Goal: Find specific page/section: Find specific page/section

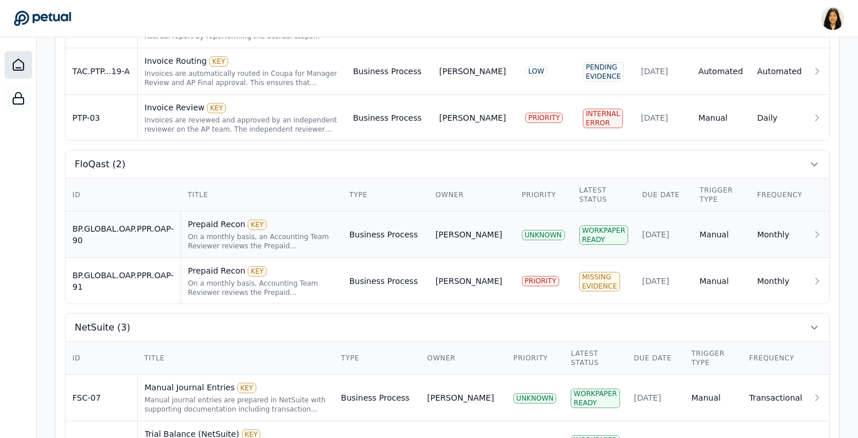
scroll to position [517, 0]
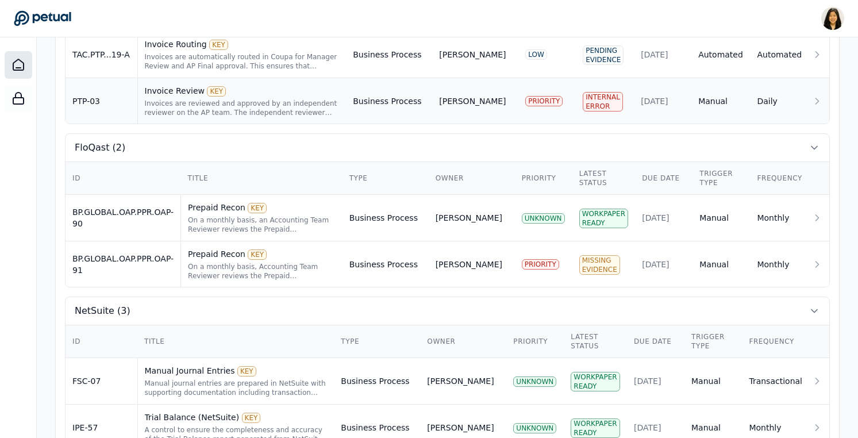
click at [283, 88] on div "Invoice Review KEY" at bounding box center [242, 90] width 195 height 11
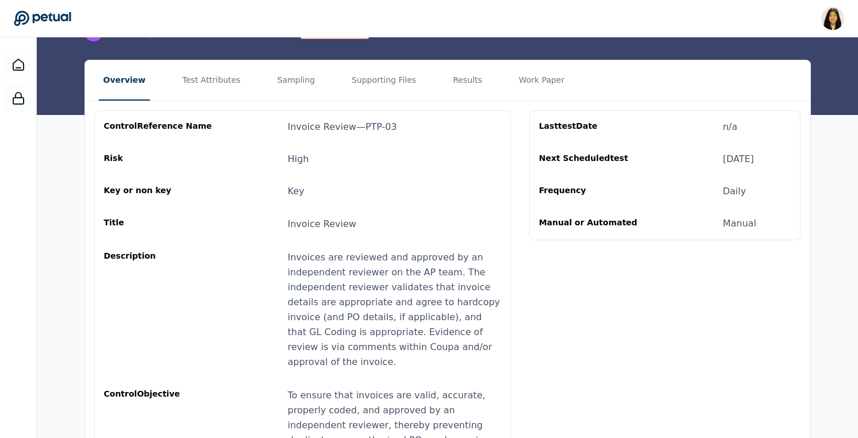
scroll to position [113, 0]
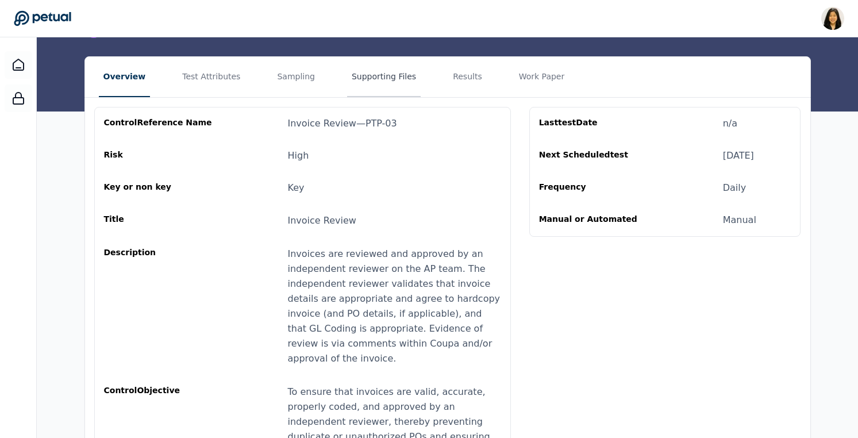
click at [380, 82] on button "Supporting Files" at bounding box center [384, 77] width 74 height 40
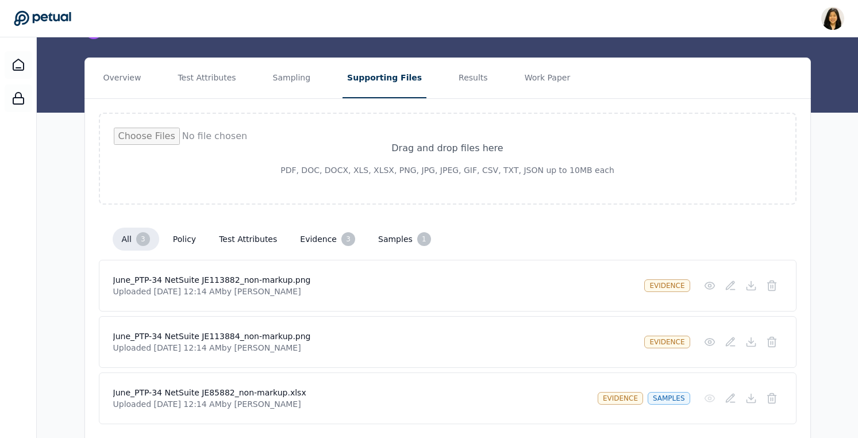
scroll to position [122, 0]
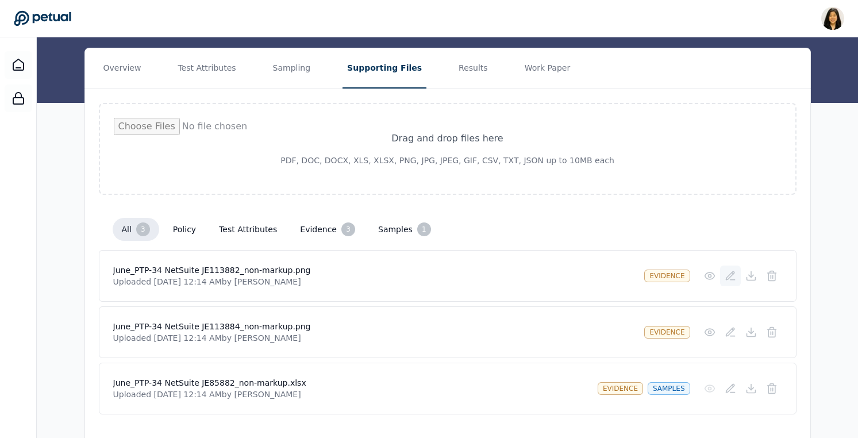
click at [727, 279] on icon at bounding box center [730, 276] width 8 height 8
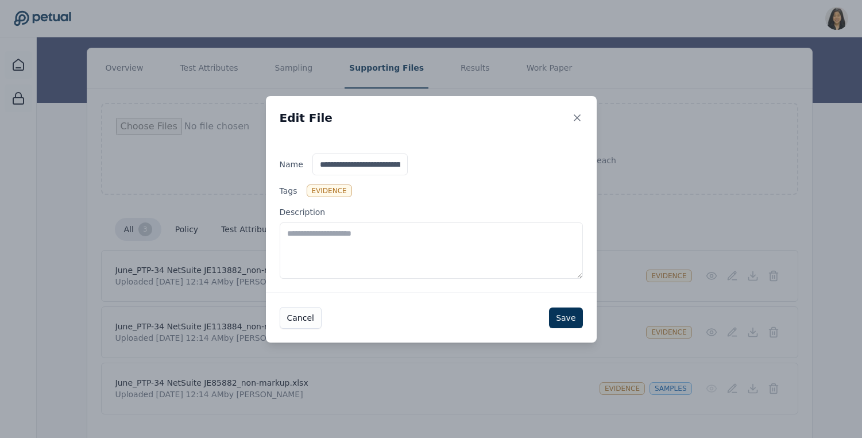
click at [684, 309] on div "**********" at bounding box center [431, 219] width 862 height 438
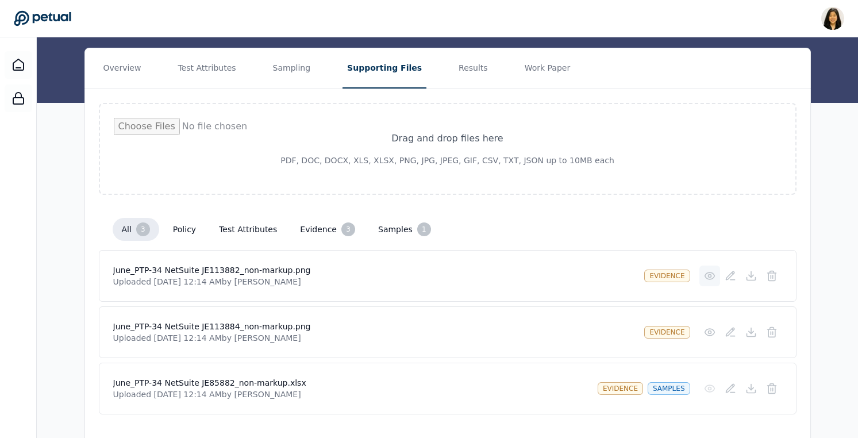
click at [708, 276] on icon at bounding box center [709, 275] width 11 height 11
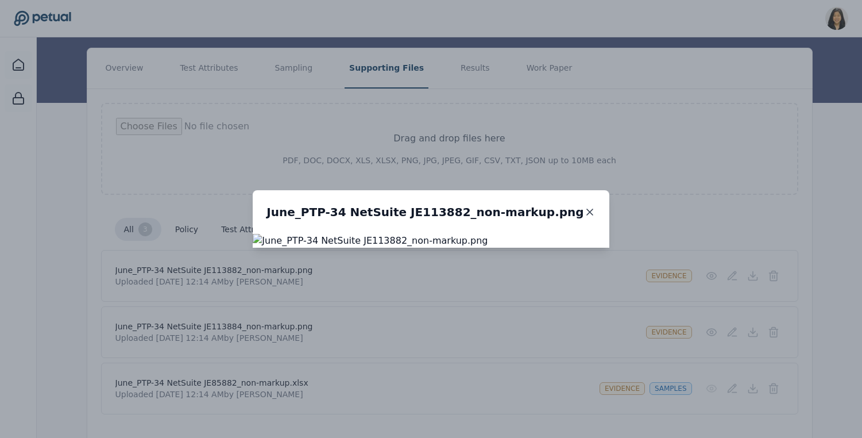
click at [596, 206] on icon at bounding box center [589, 211] width 11 height 11
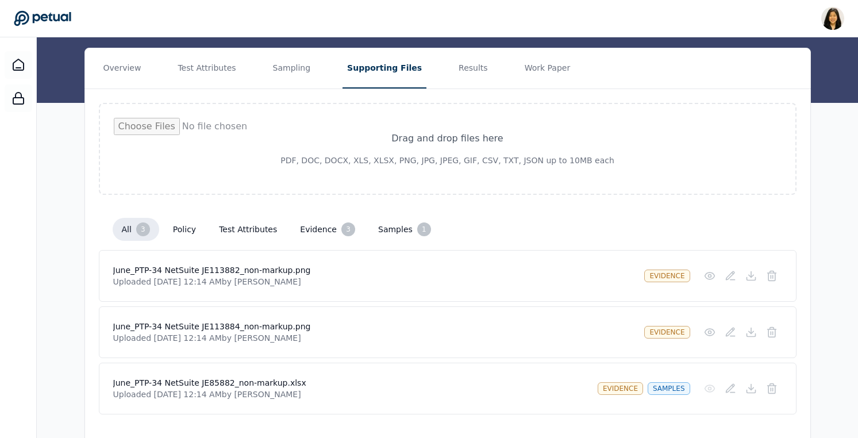
scroll to position [149, 0]
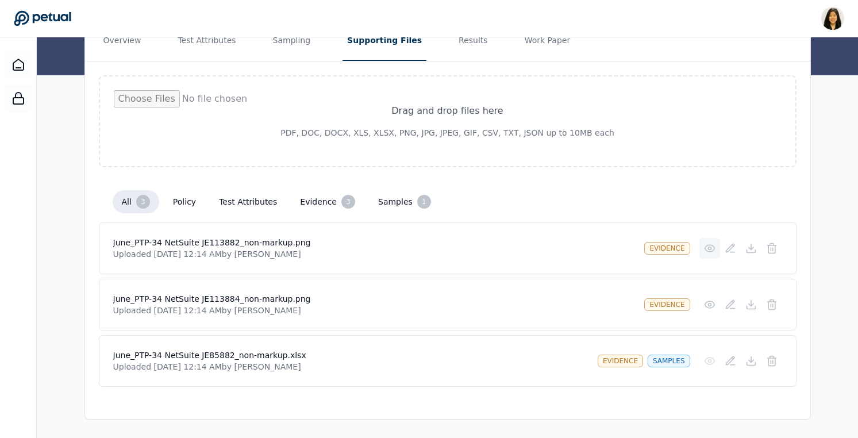
click at [711, 242] on icon at bounding box center [709, 247] width 11 height 11
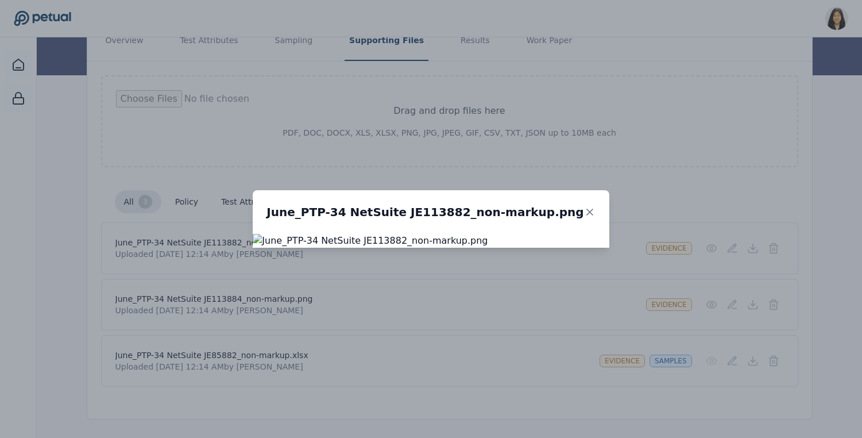
click at [820, 215] on div "June_PTP-34 NetSuite JE113882_non-markup.png" at bounding box center [431, 219] width 862 height 438
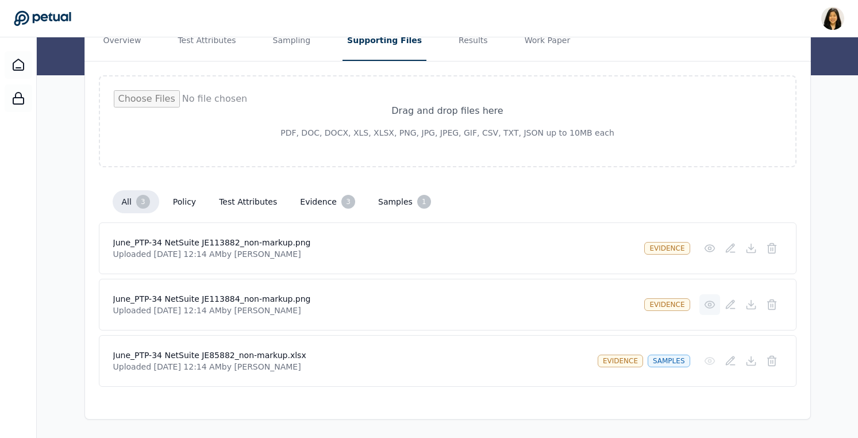
click at [711, 306] on icon at bounding box center [709, 304] width 11 height 11
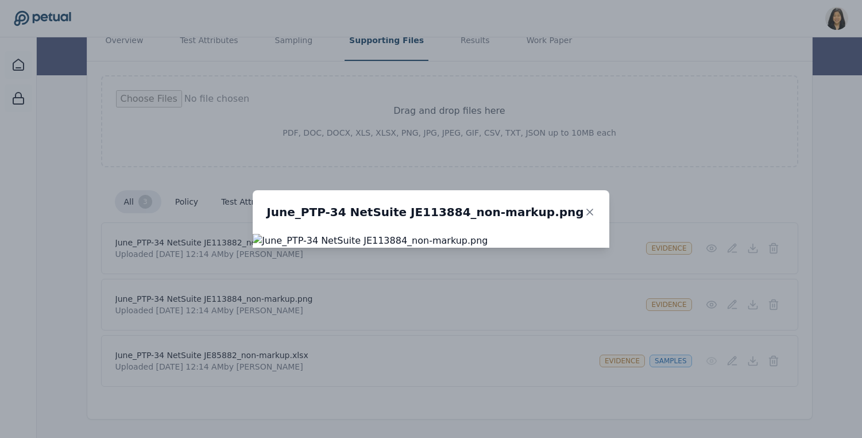
click at [805, 187] on div "June_PTP-34 NetSuite JE113884_non-markup.png" at bounding box center [431, 219] width 862 height 438
